Goal: Information Seeking & Learning: Learn about a topic

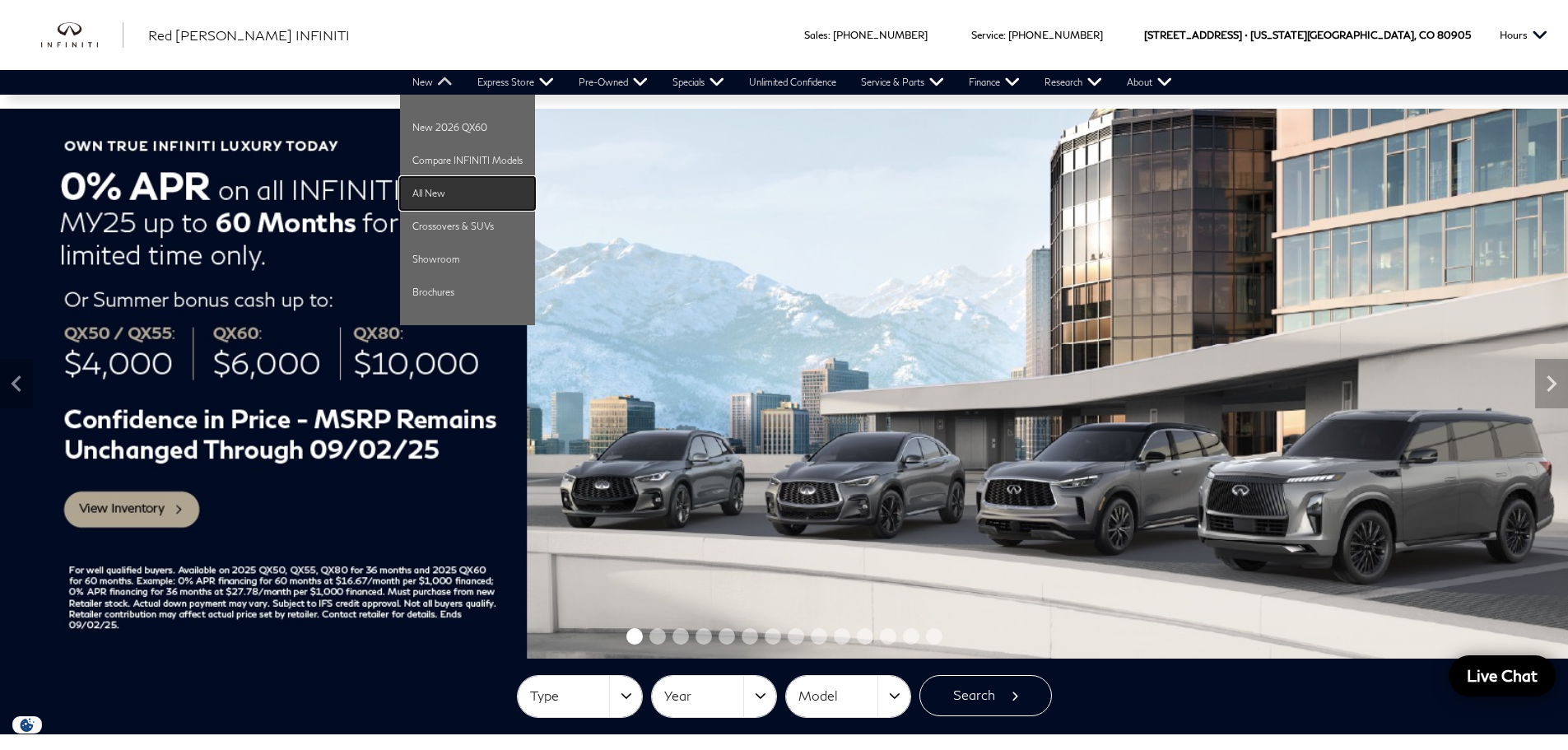
click at [431, 190] on link "All New" at bounding box center [467, 193] width 135 height 33
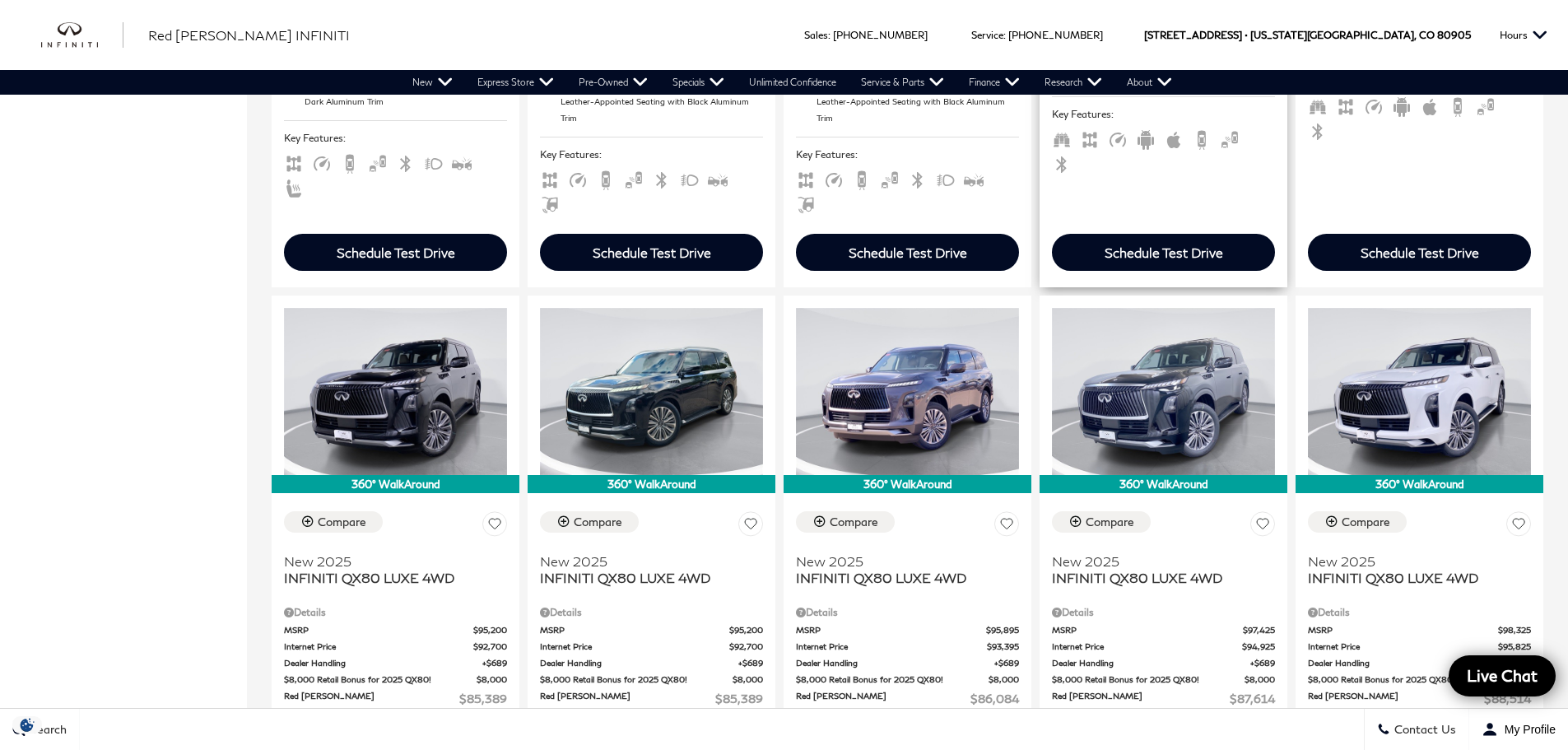
scroll to position [987, 0]
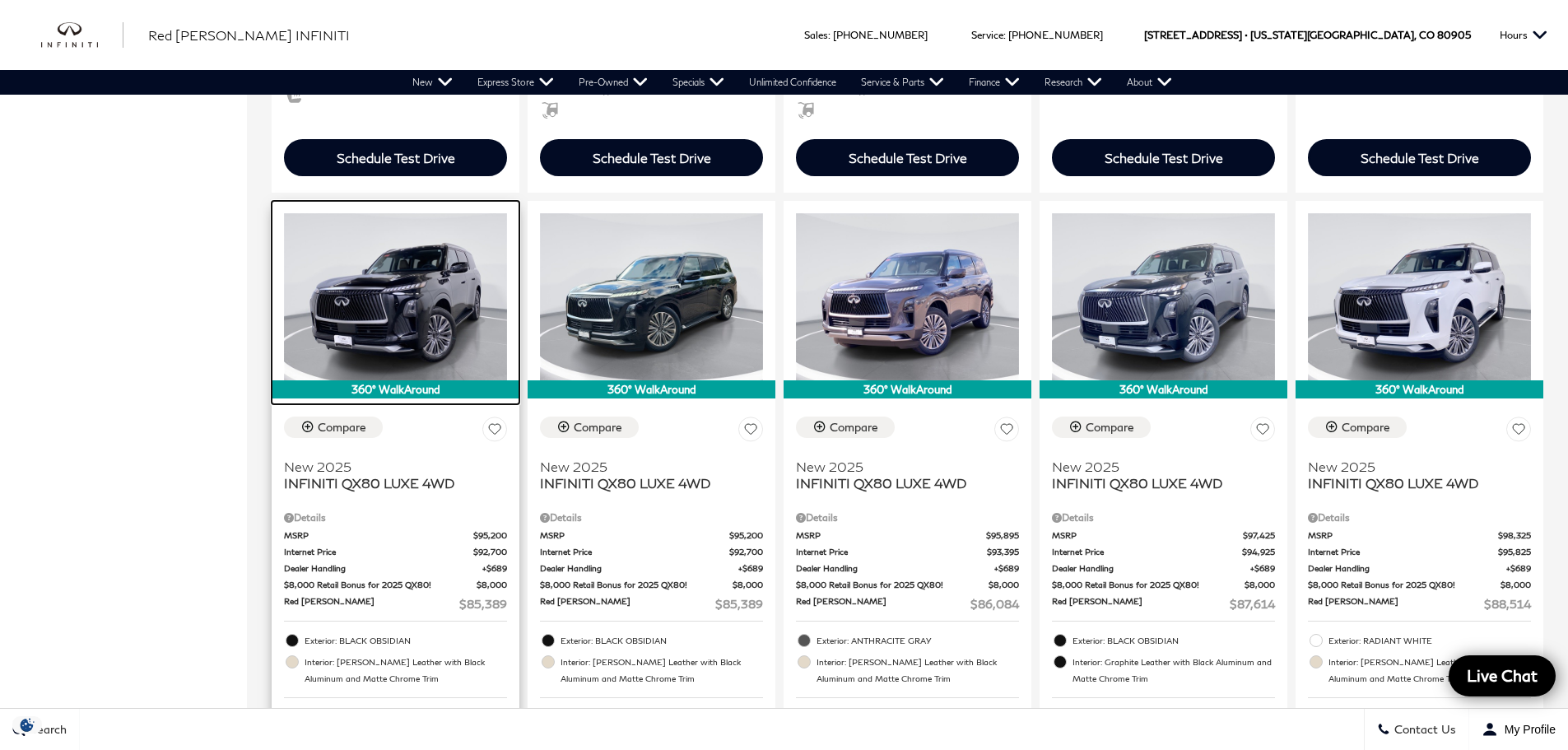
click at [451, 270] on img at bounding box center [395, 296] width 223 height 167
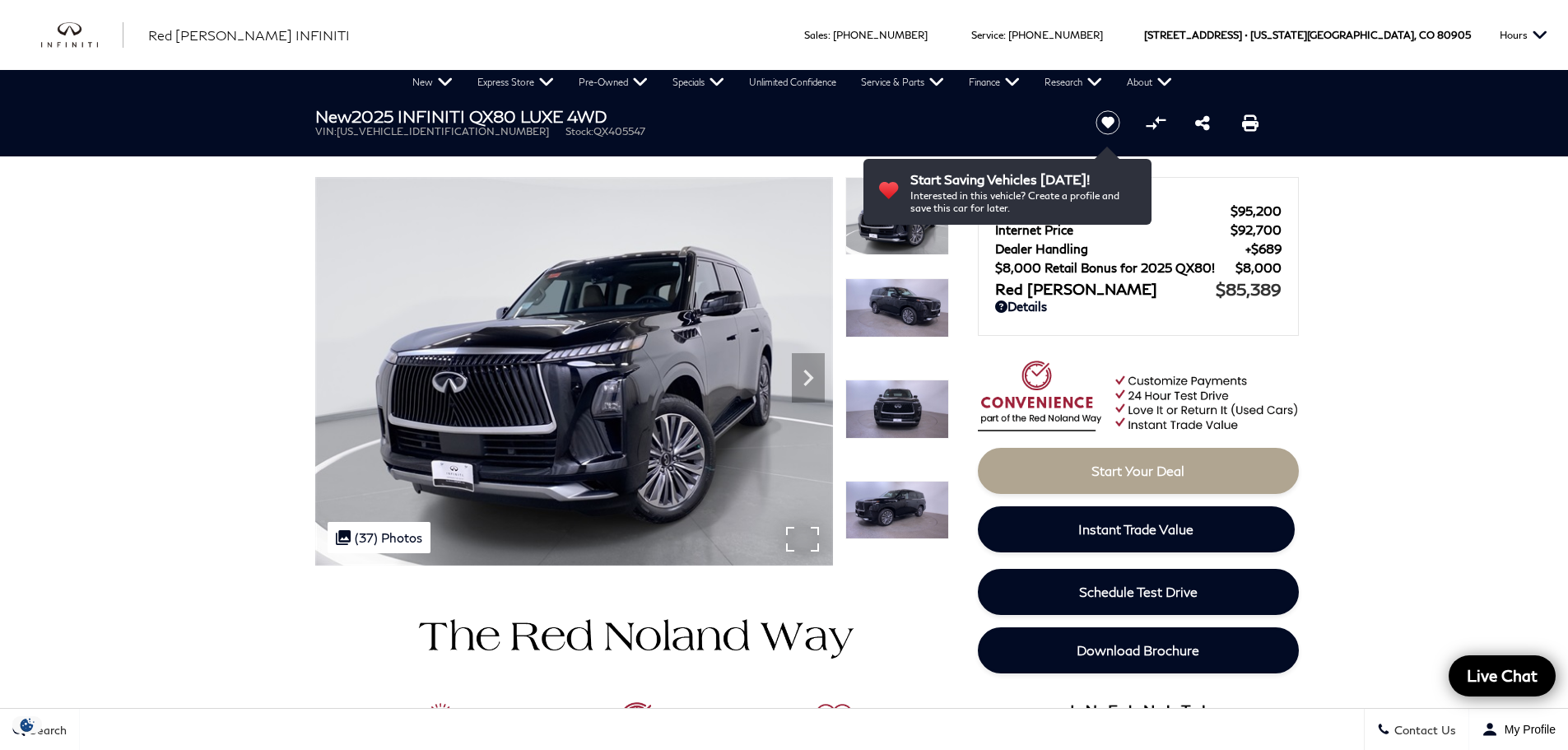
click at [796, 537] on img at bounding box center [574, 370] width 518 height 389
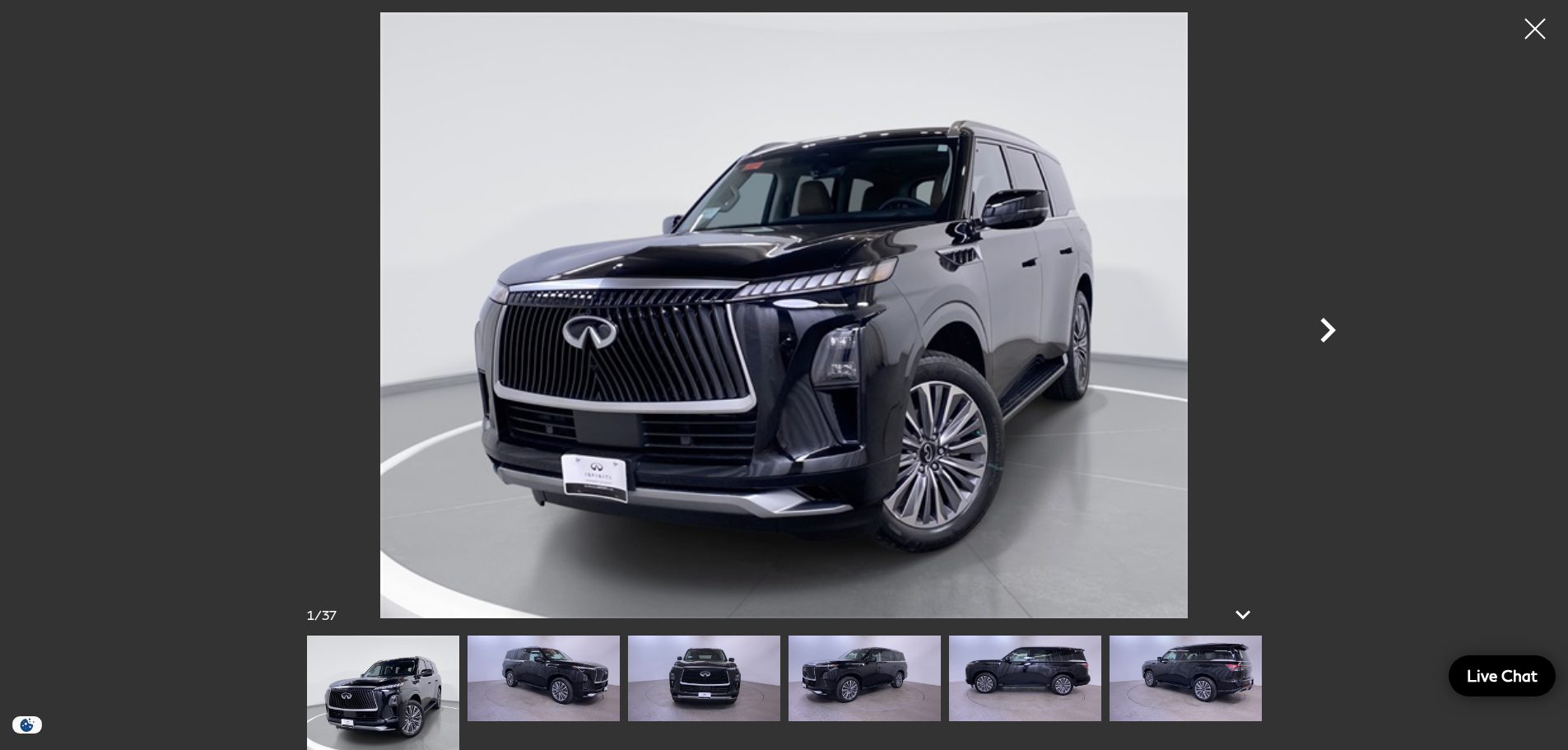
click at [1334, 338] on icon "Next" at bounding box center [1328, 330] width 50 height 50
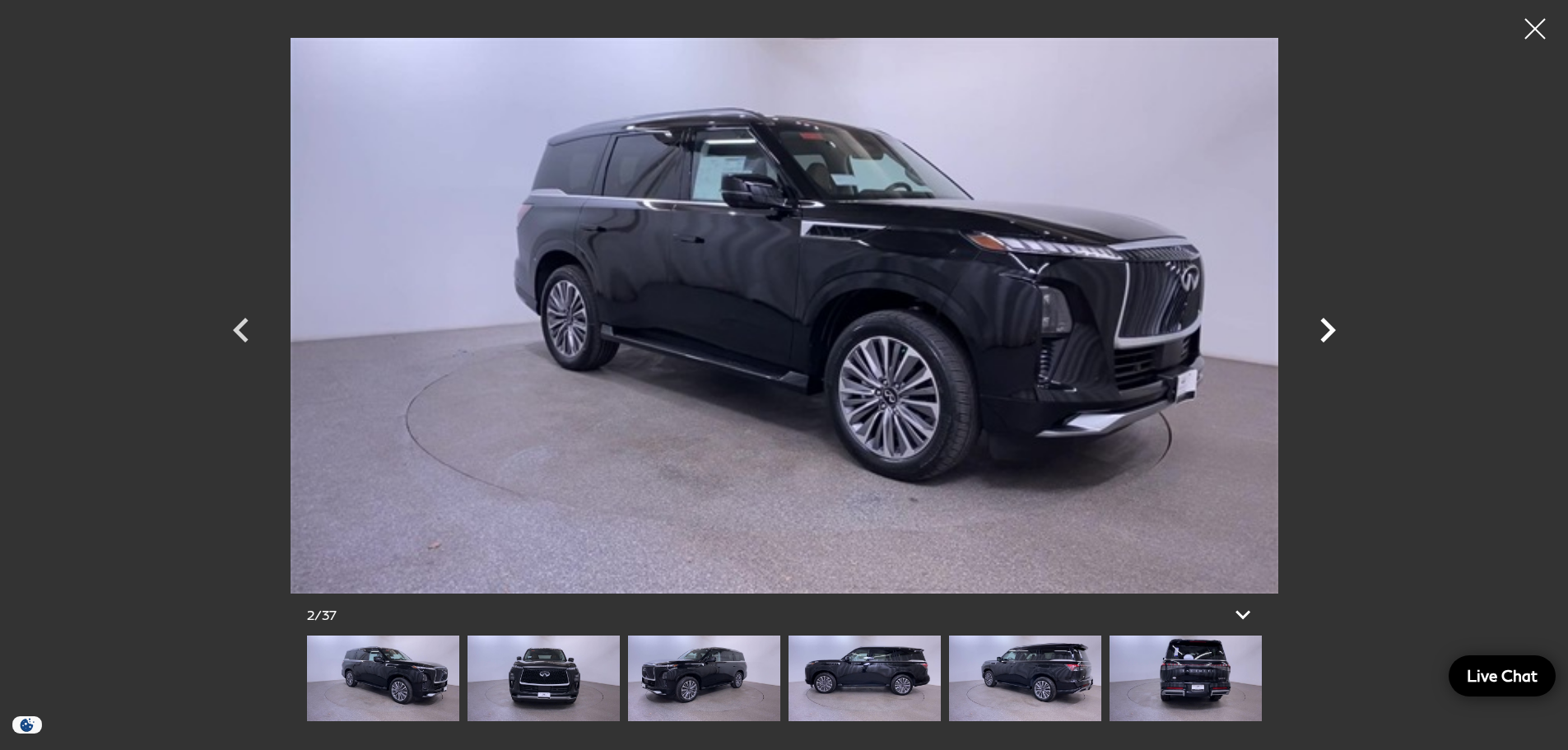
click at [1334, 338] on icon "Next" at bounding box center [1328, 330] width 50 height 50
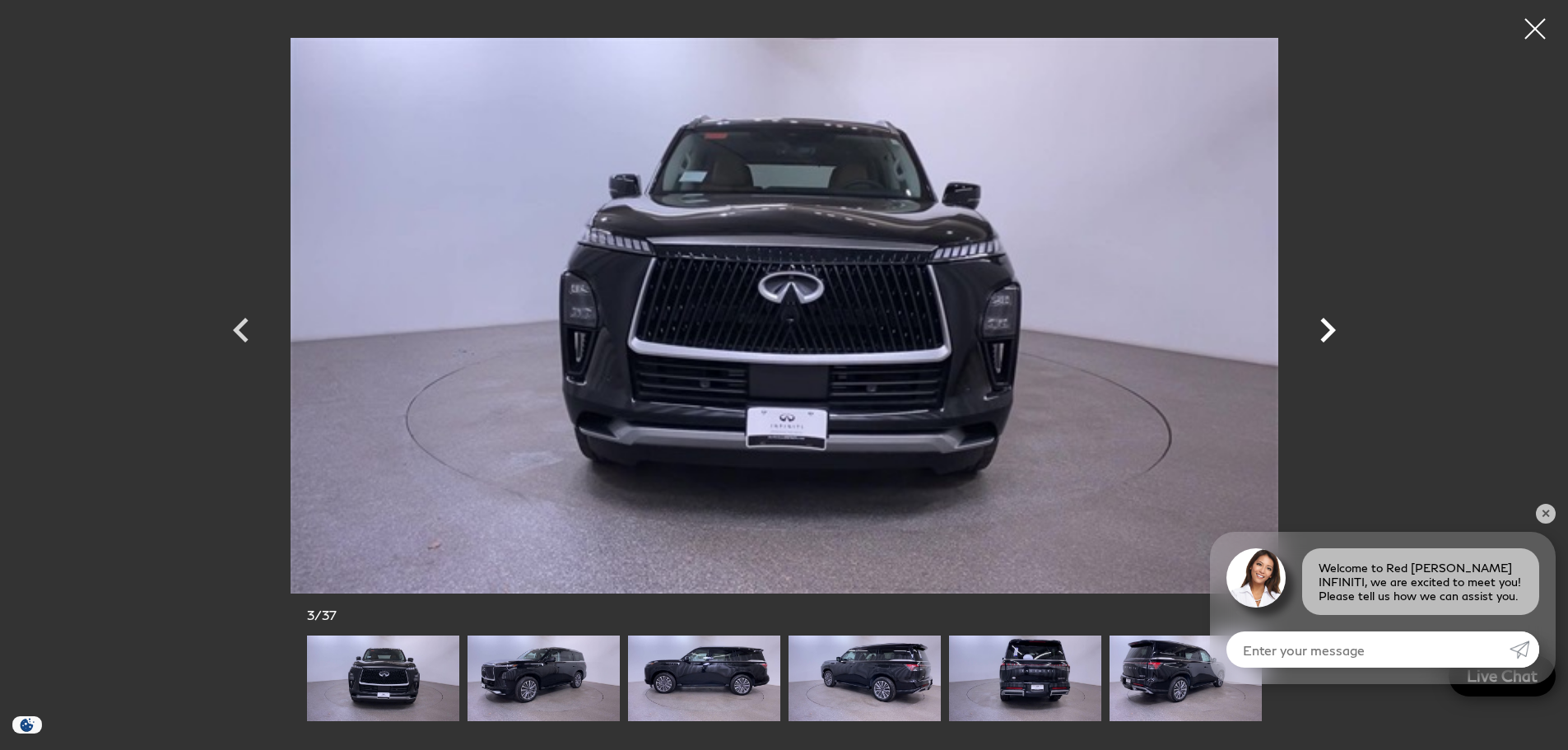
click at [1334, 338] on icon "Next" at bounding box center [1328, 330] width 50 height 50
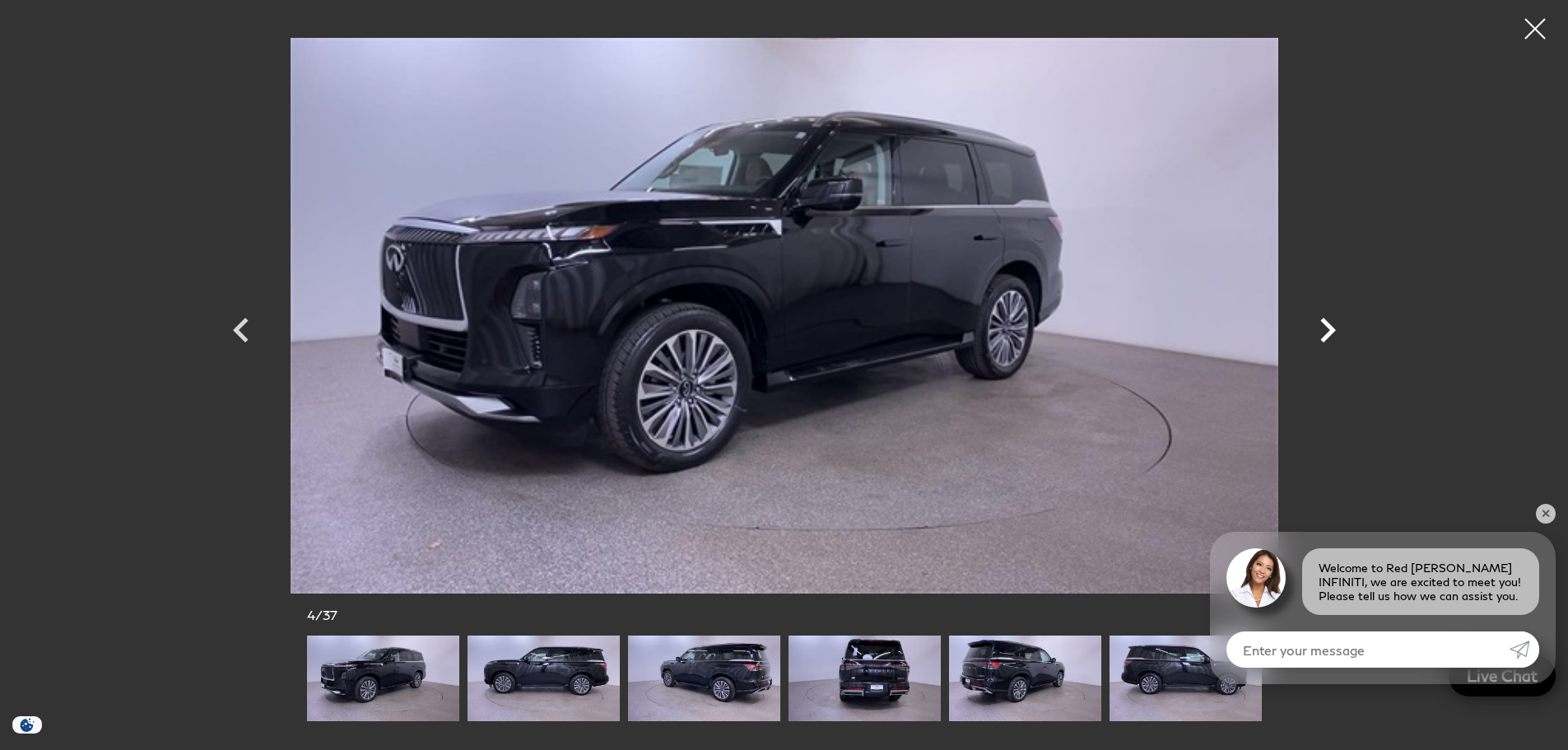
click at [1334, 338] on icon "Next" at bounding box center [1328, 330] width 50 height 50
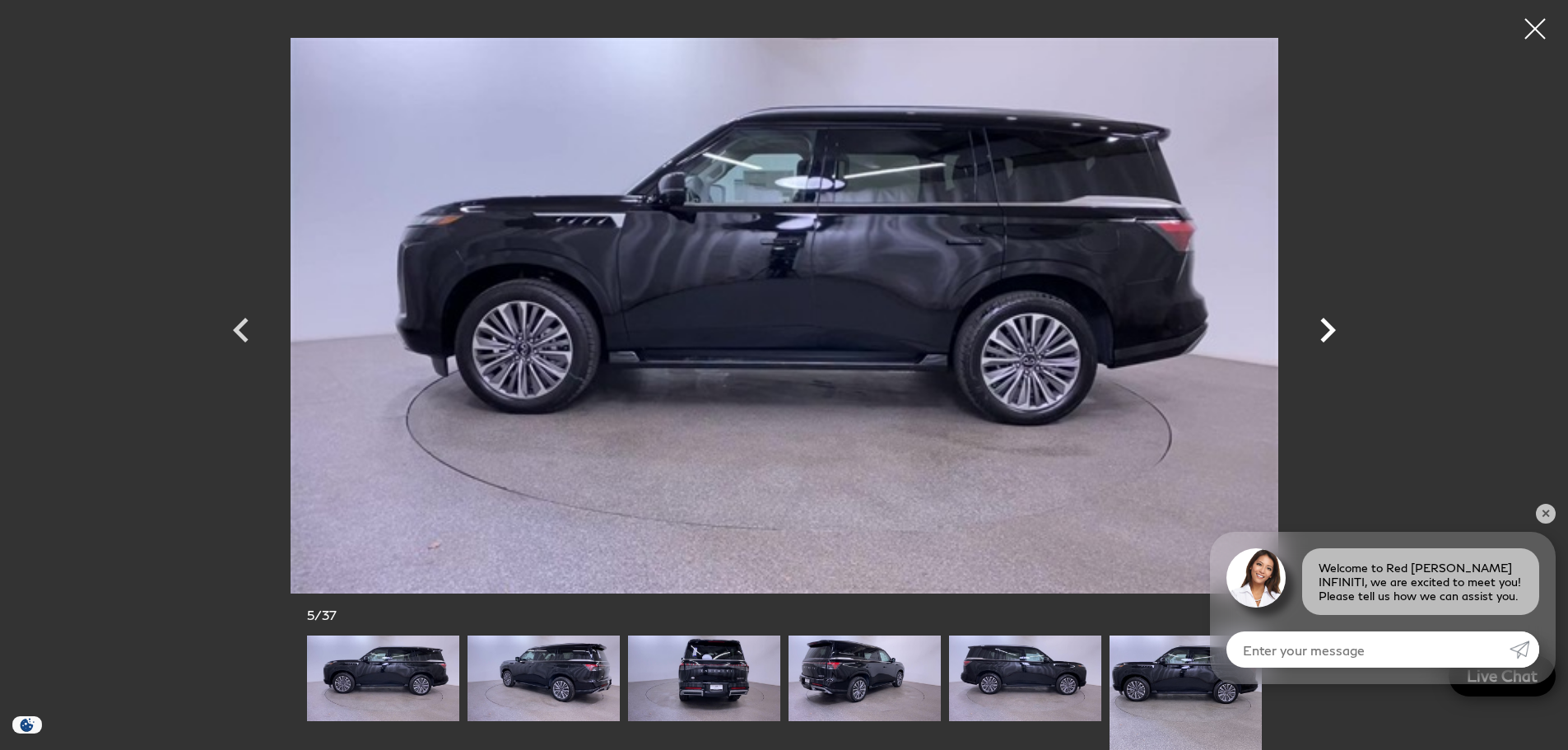
click at [1334, 338] on icon "Next" at bounding box center [1328, 330] width 50 height 50
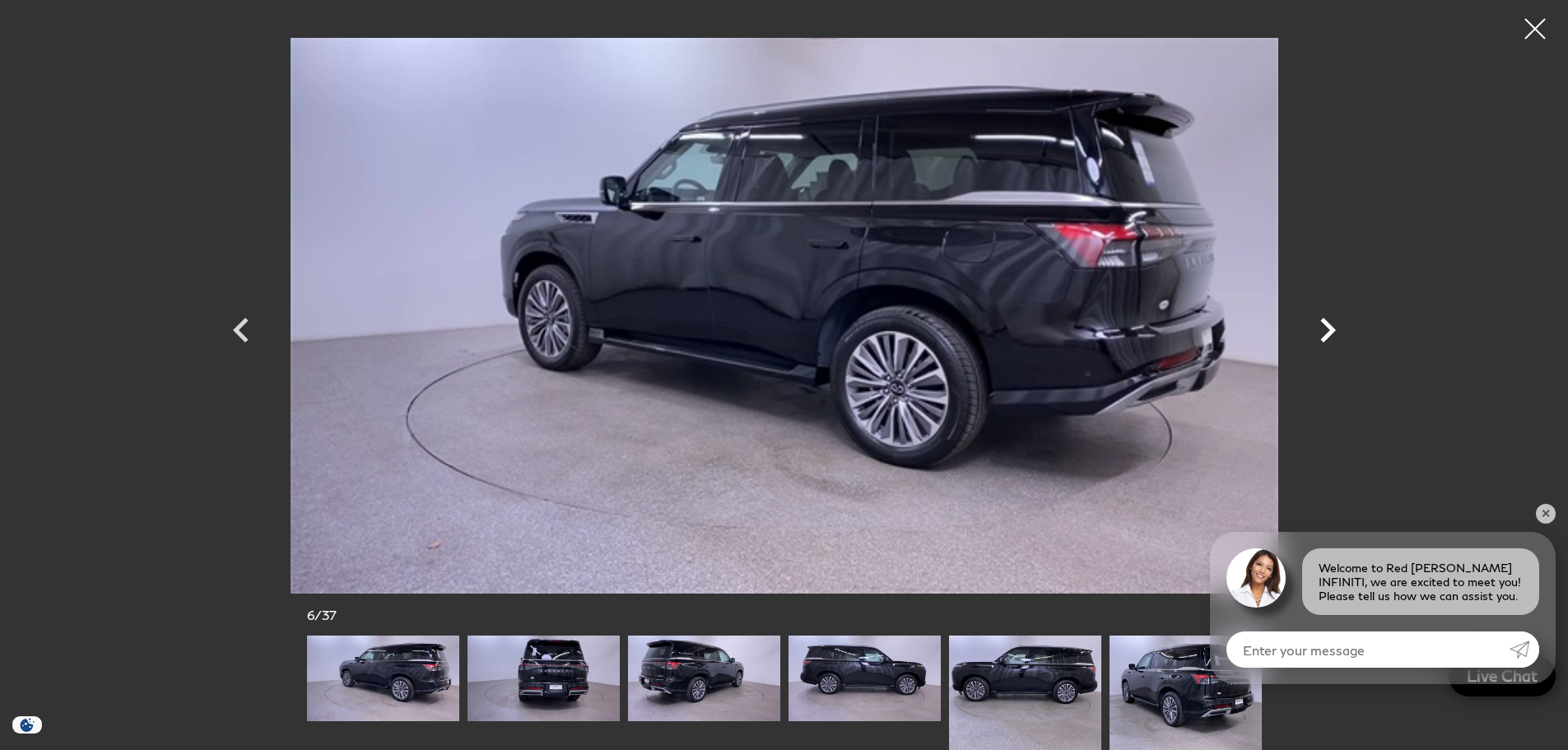
click at [1334, 338] on icon "Next" at bounding box center [1328, 330] width 50 height 50
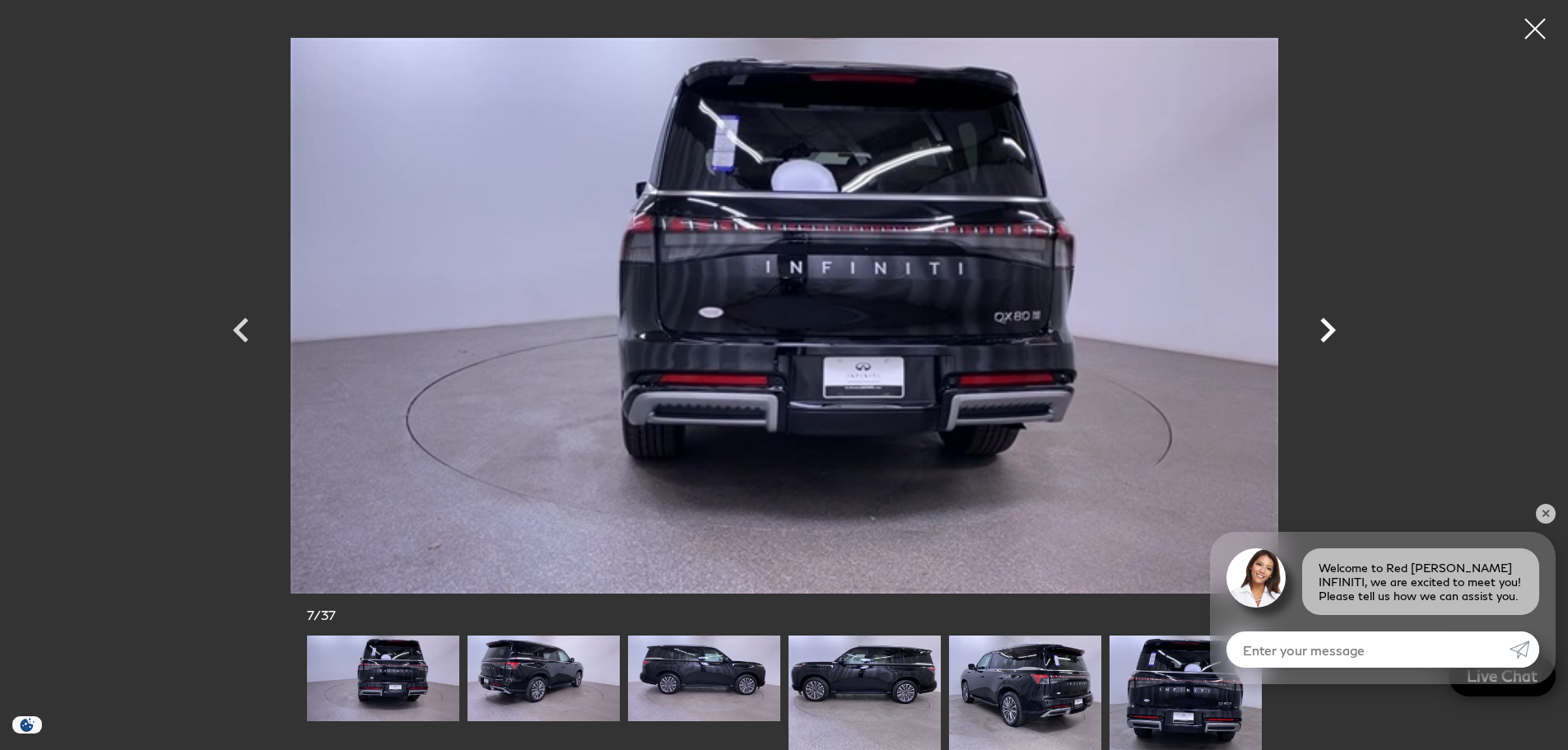
click at [1334, 338] on icon "Next" at bounding box center [1328, 330] width 50 height 50
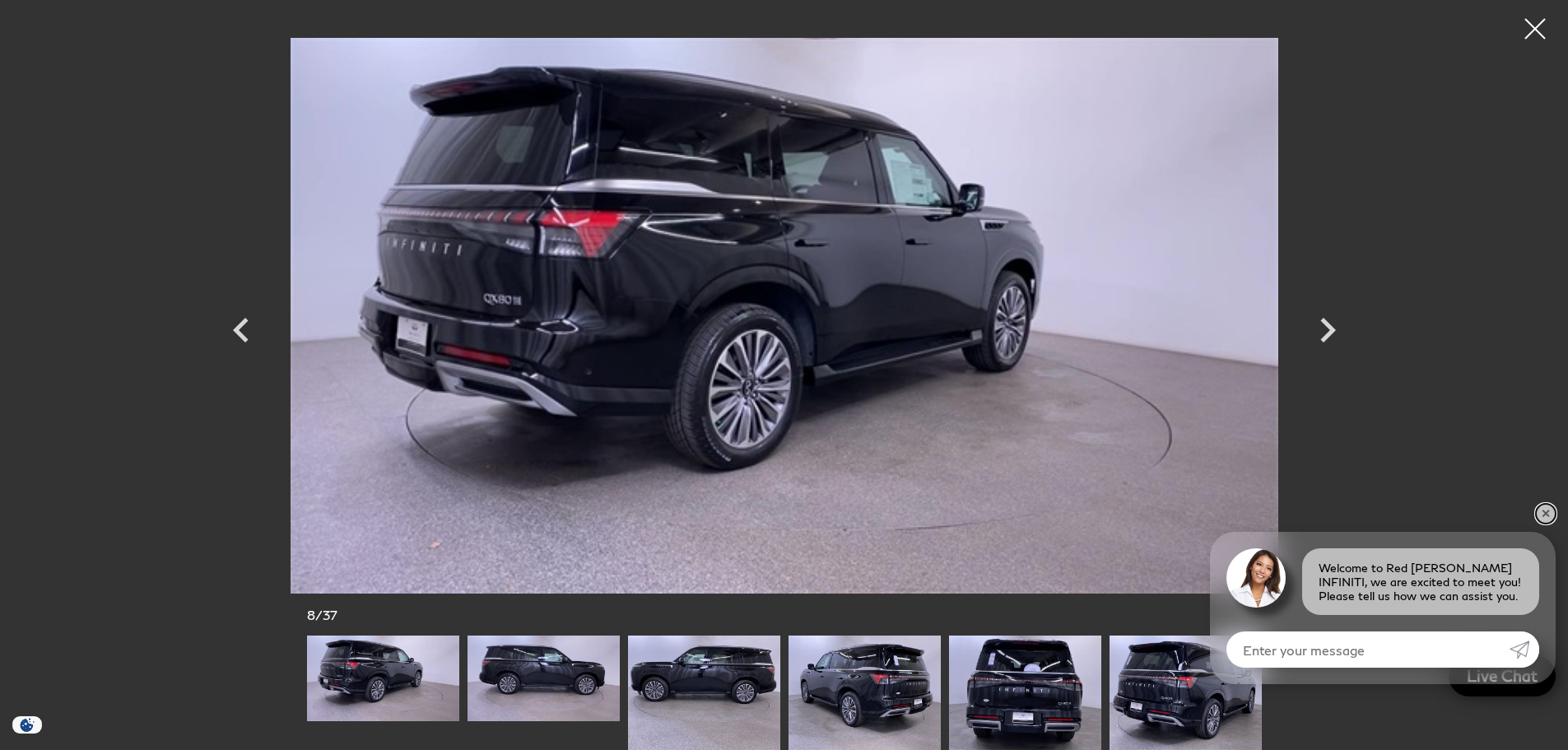
click at [1553, 514] on link "✕" at bounding box center [1546, 514] width 20 height 20
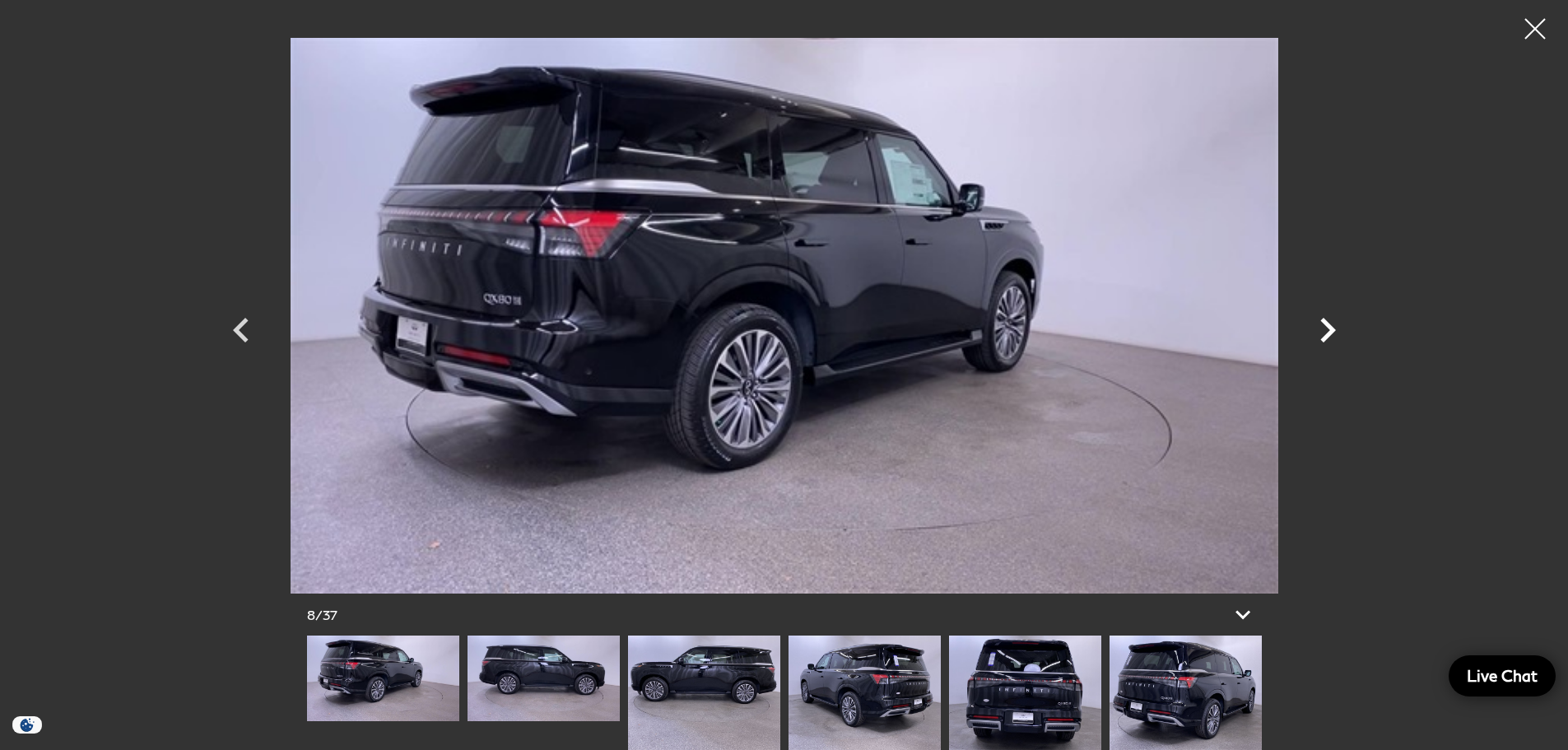
click at [1326, 324] on icon "Next" at bounding box center [1328, 330] width 15 height 24
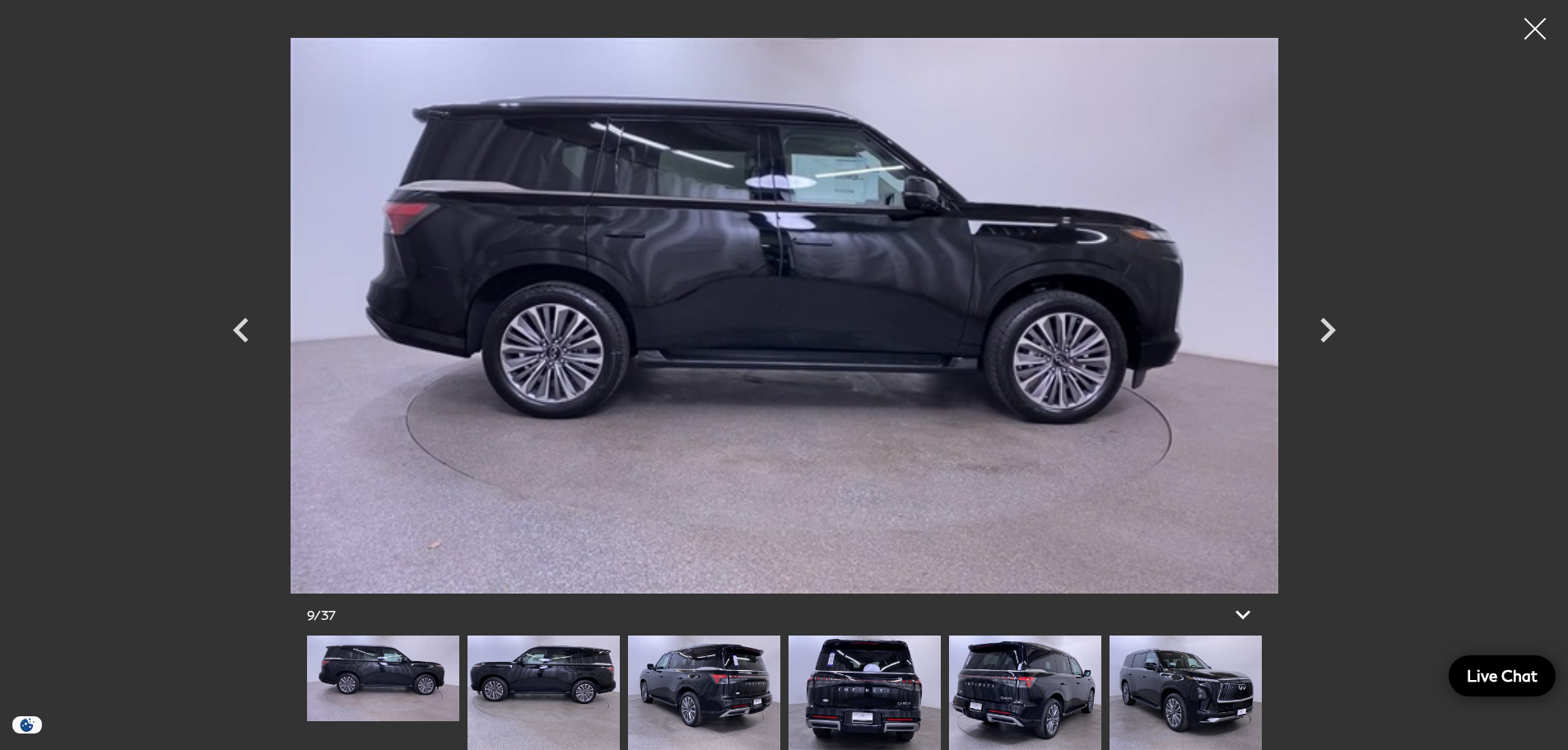
click at [1527, 39] on div at bounding box center [1535, 29] width 44 height 43
